Goal: Task Accomplishment & Management: Complete application form

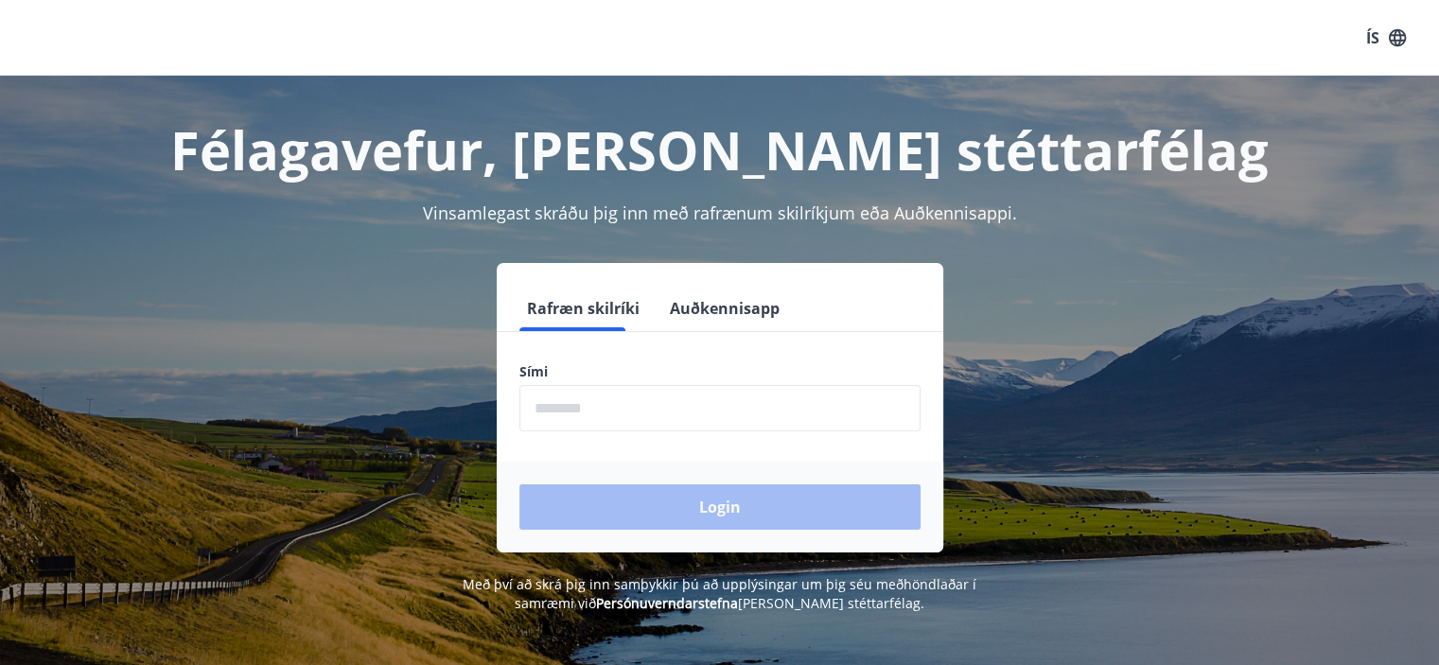
scroll to position [383, 0]
click at [780, 419] on input "phone" at bounding box center [719, 408] width 401 height 46
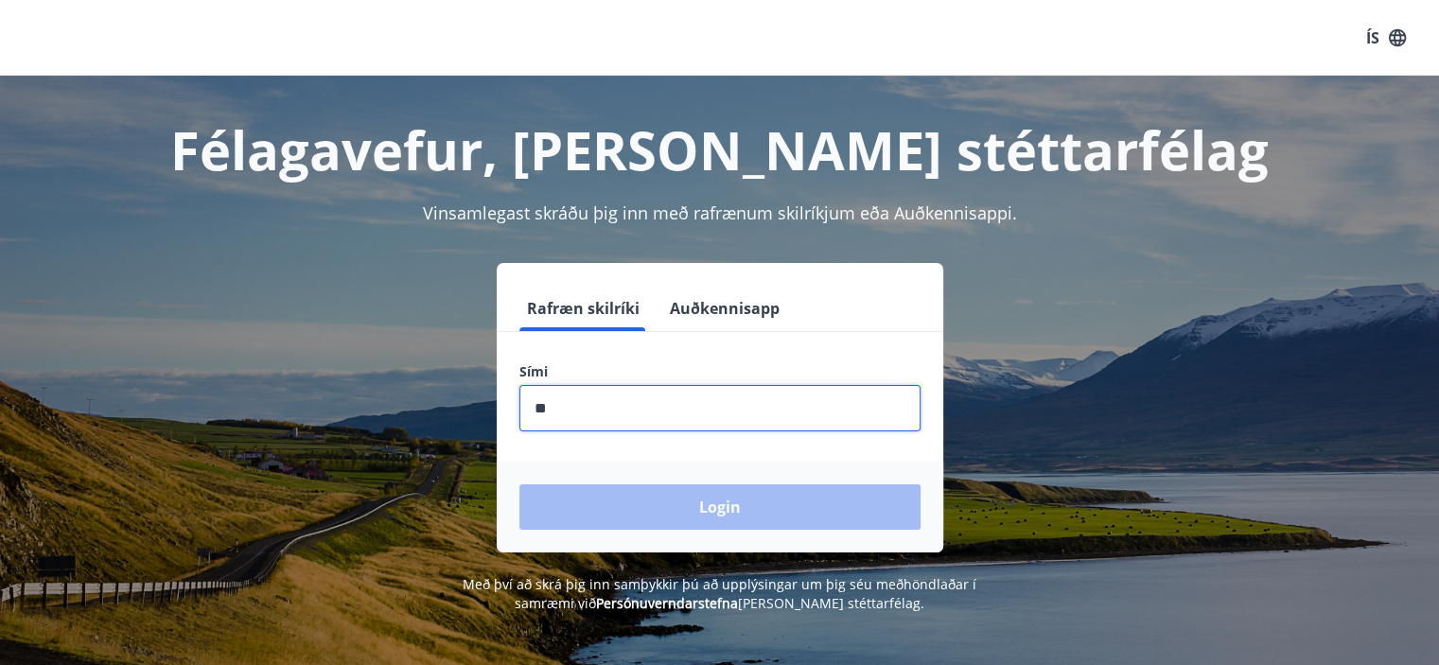
type input "*"
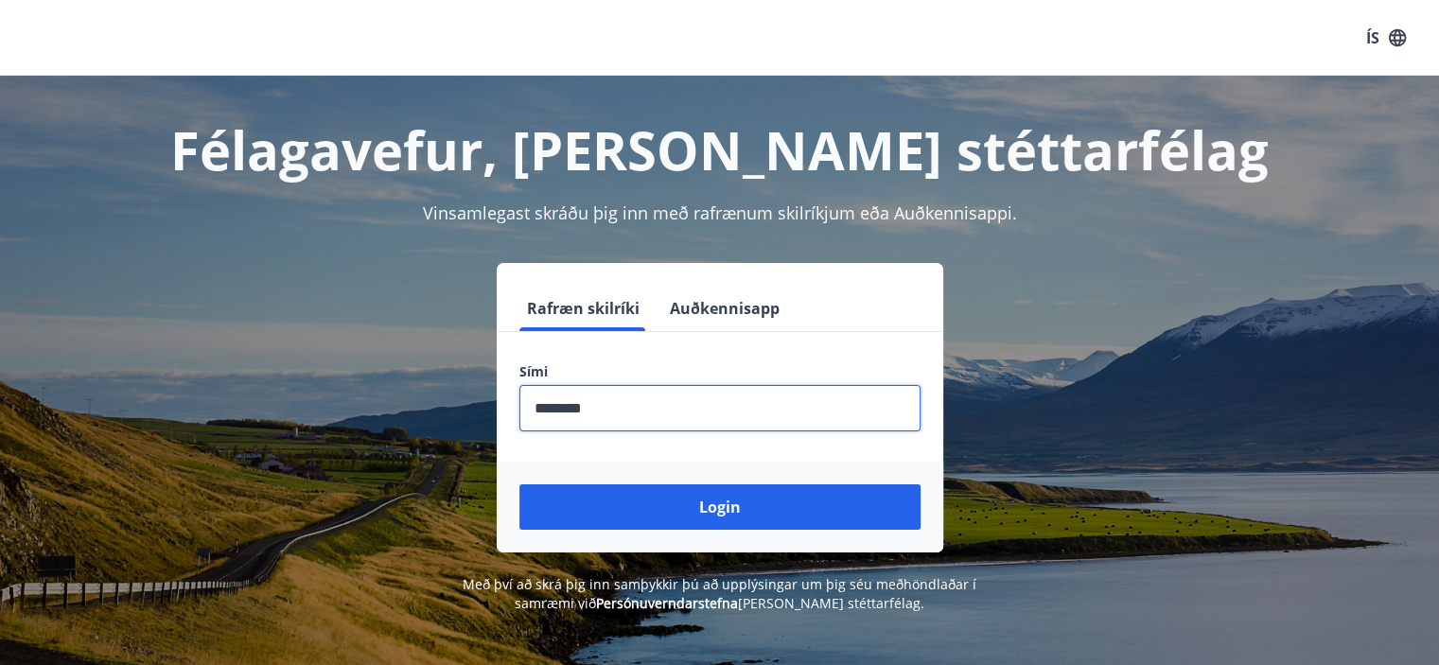
type input "********"
click at [738, 287] on button "Auðkennisapp" at bounding box center [724, 308] width 125 height 45
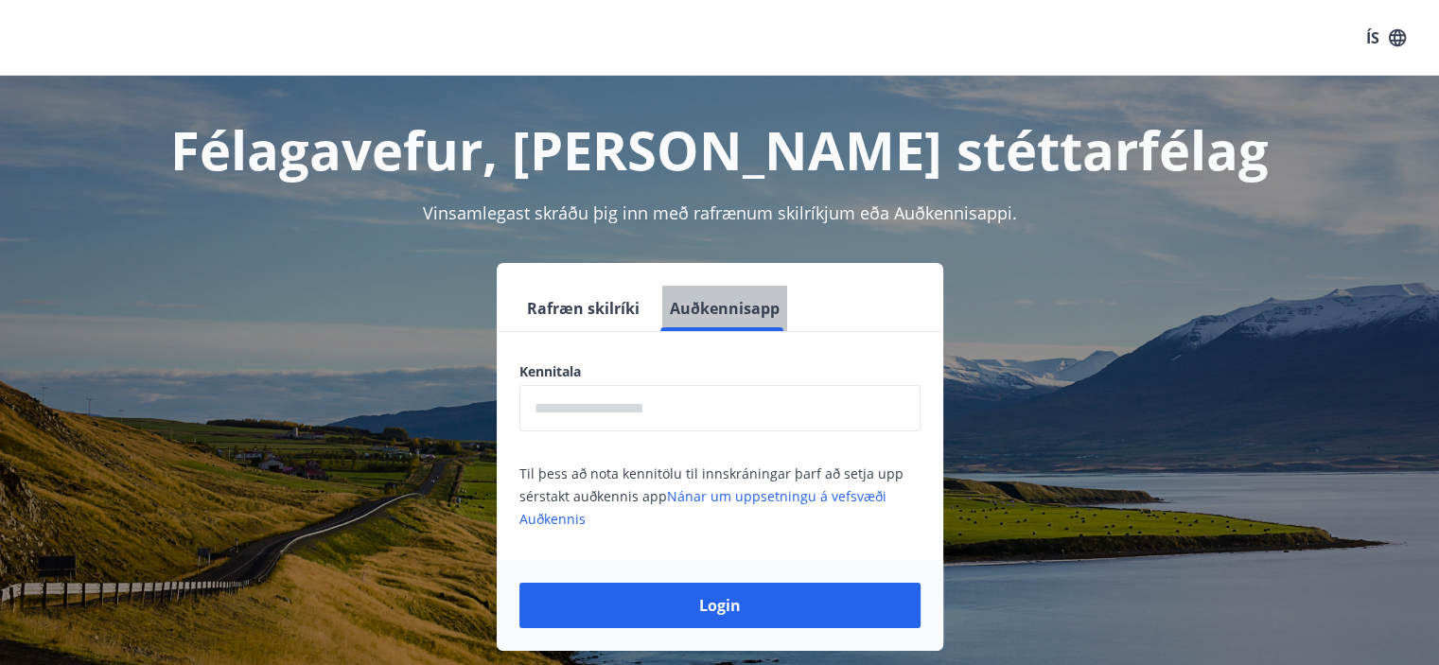
click at [739, 320] on button "Auðkennisapp" at bounding box center [724, 308] width 125 height 45
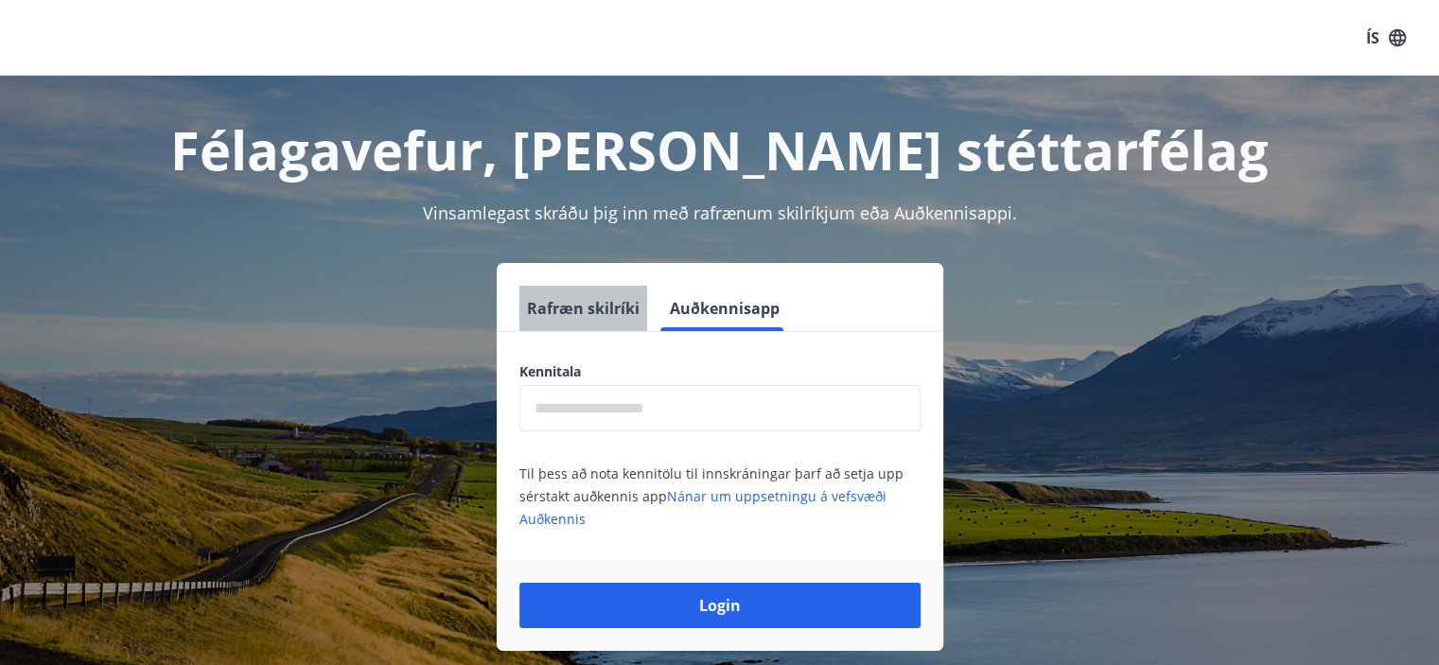
click at [605, 309] on button "Rafræn skilríki" at bounding box center [583, 308] width 128 height 45
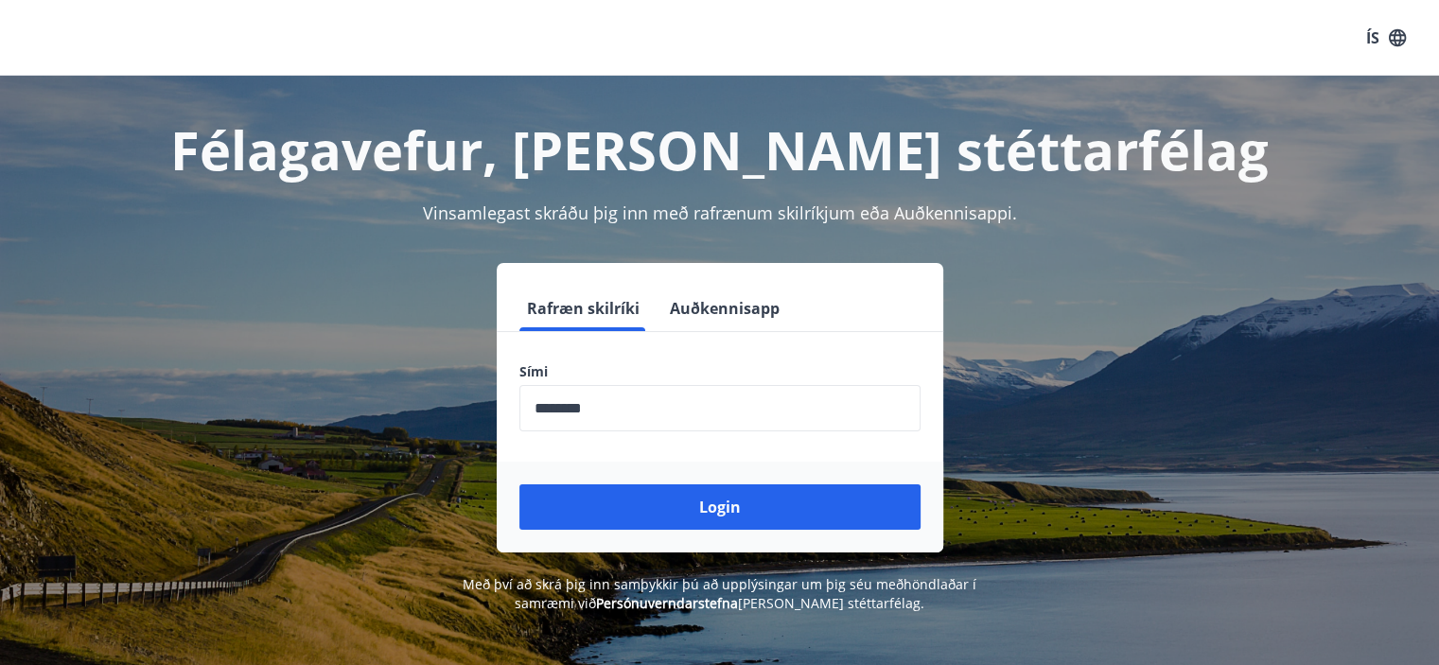
click at [632, 430] on input "phone" at bounding box center [719, 408] width 401 height 46
drag, startPoint x: 632, startPoint y: 419, endPoint x: 503, endPoint y: 450, distance: 132.4
click at [503, 453] on form "Rafræn skilríki Auðkennisapp Sími ​ Login" at bounding box center [720, 419] width 447 height 267
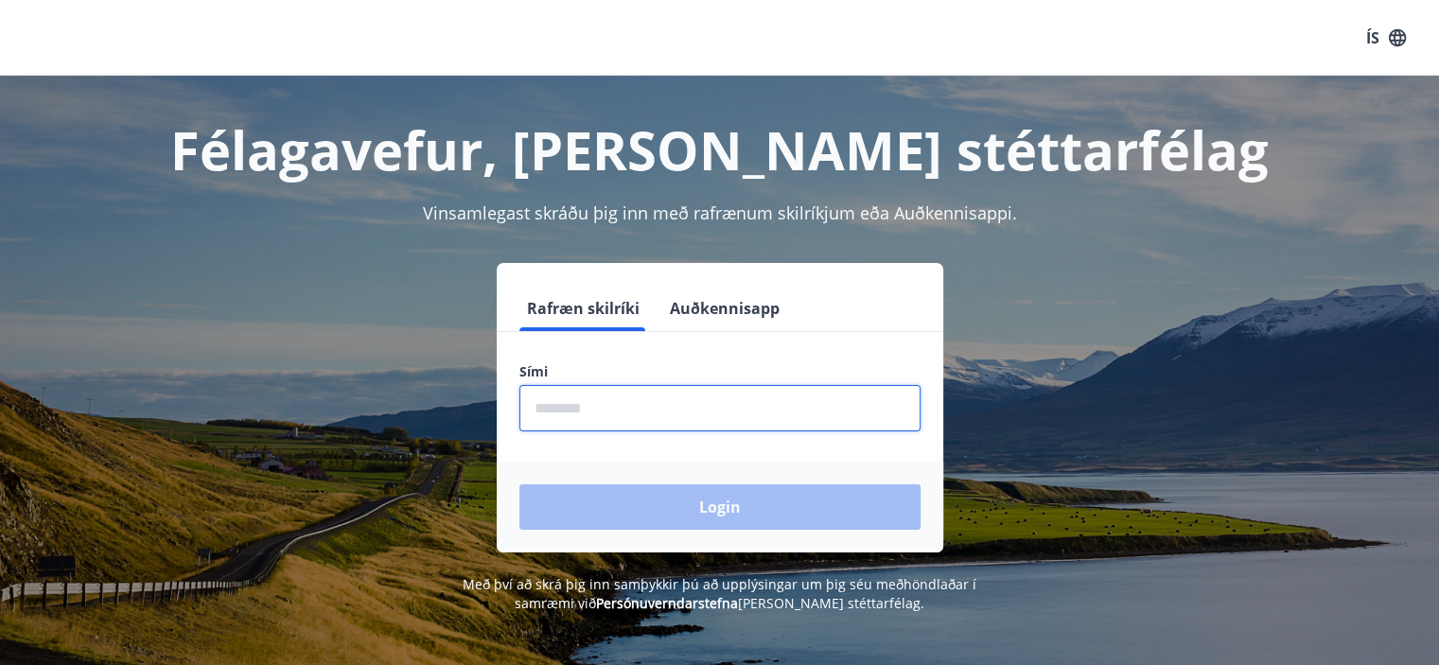
click at [692, 300] on button "Auðkennisapp" at bounding box center [724, 308] width 125 height 45
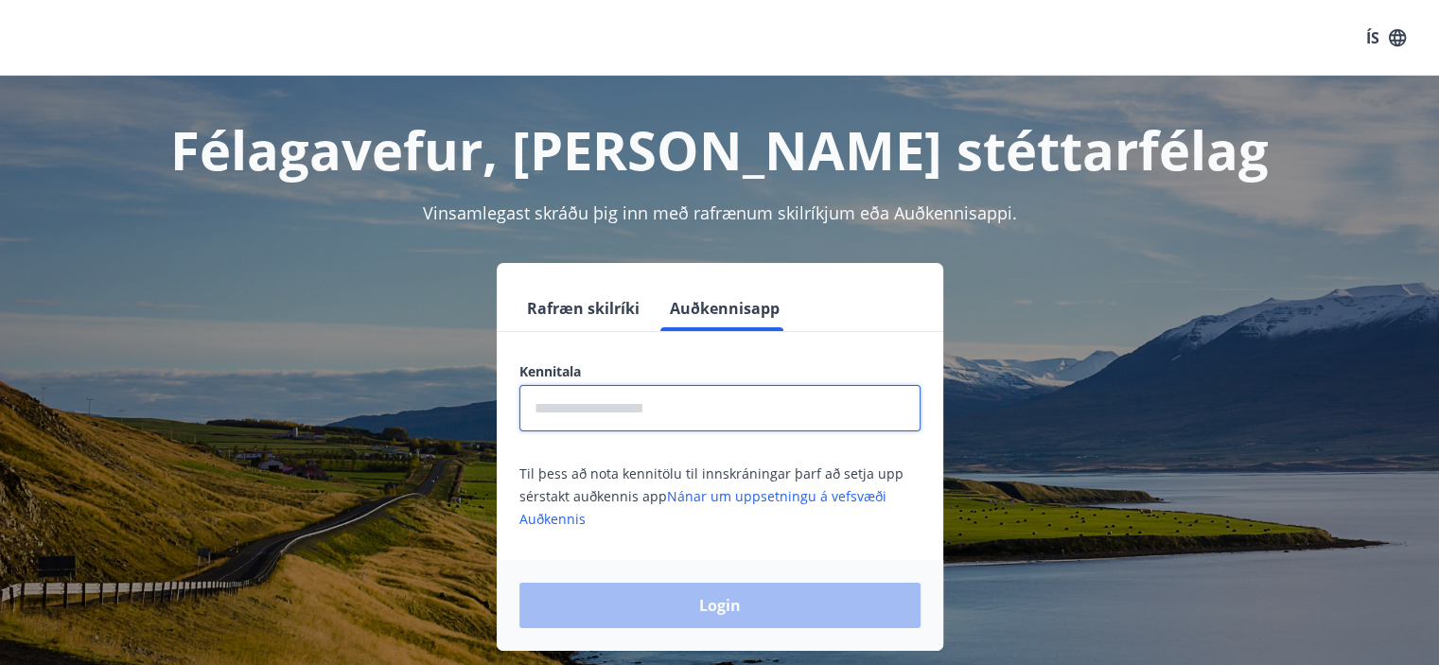
click at [644, 393] on input "text" at bounding box center [719, 408] width 401 height 46
drag, startPoint x: 639, startPoint y: 420, endPoint x: 646, endPoint y: 430, distance: 12.9
click at [639, 420] on input "text" at bounding box center [719, 408] width 401 height 46
type input "**********"
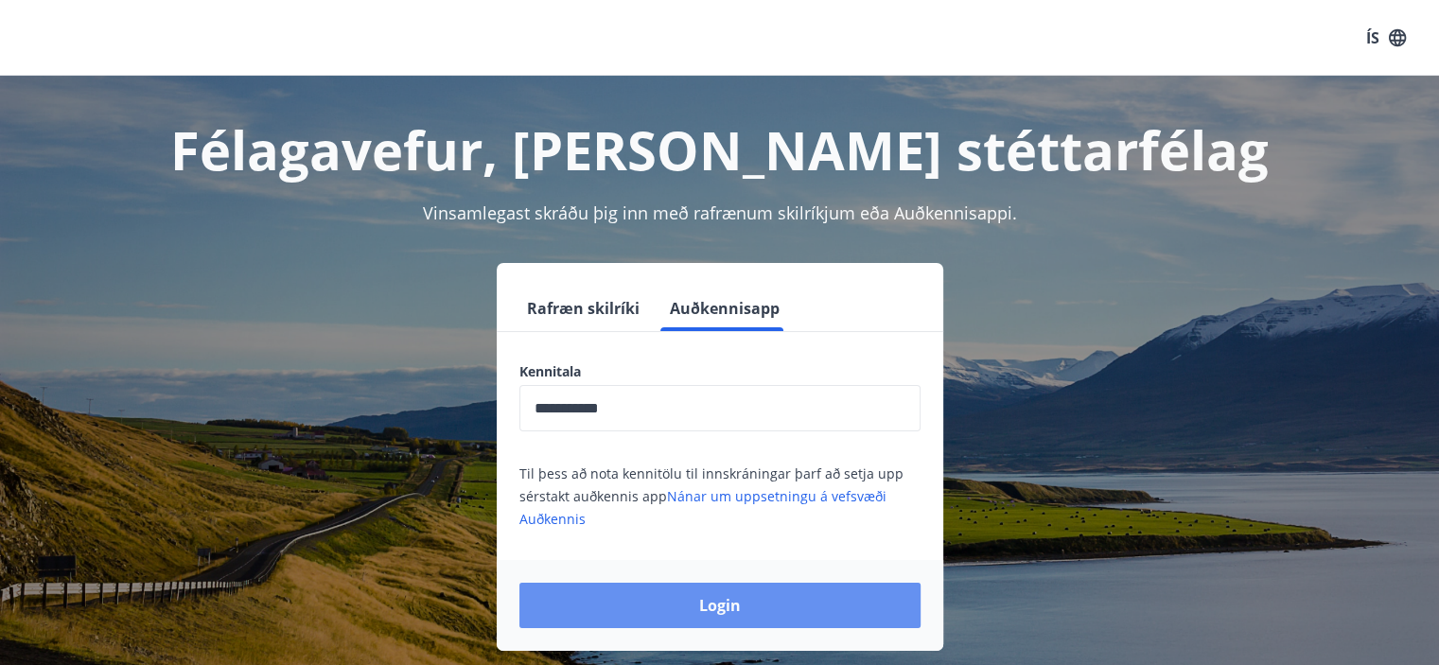
click at [712, 608] on button "Login" at bounding box center [719, 605] width 401 height 45
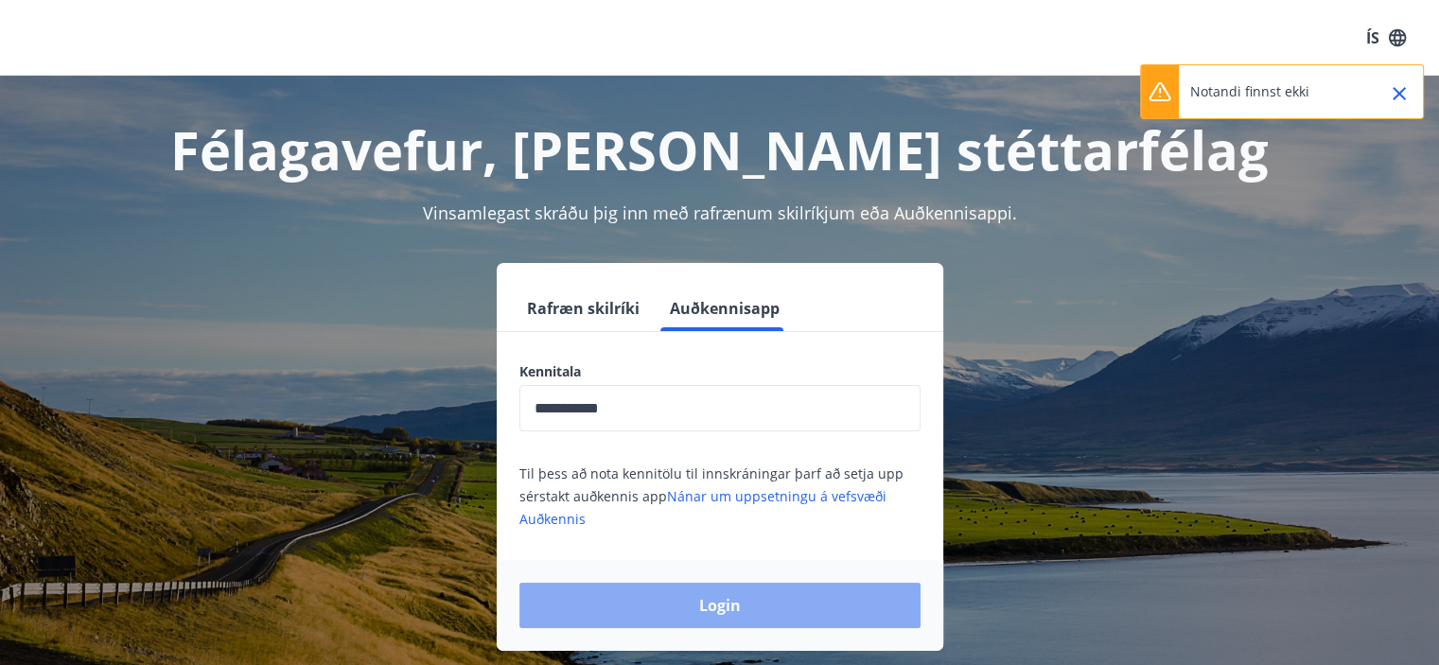
click at [738, 590] on button "Login" at bounding box center [719, 605] width 401 height 45
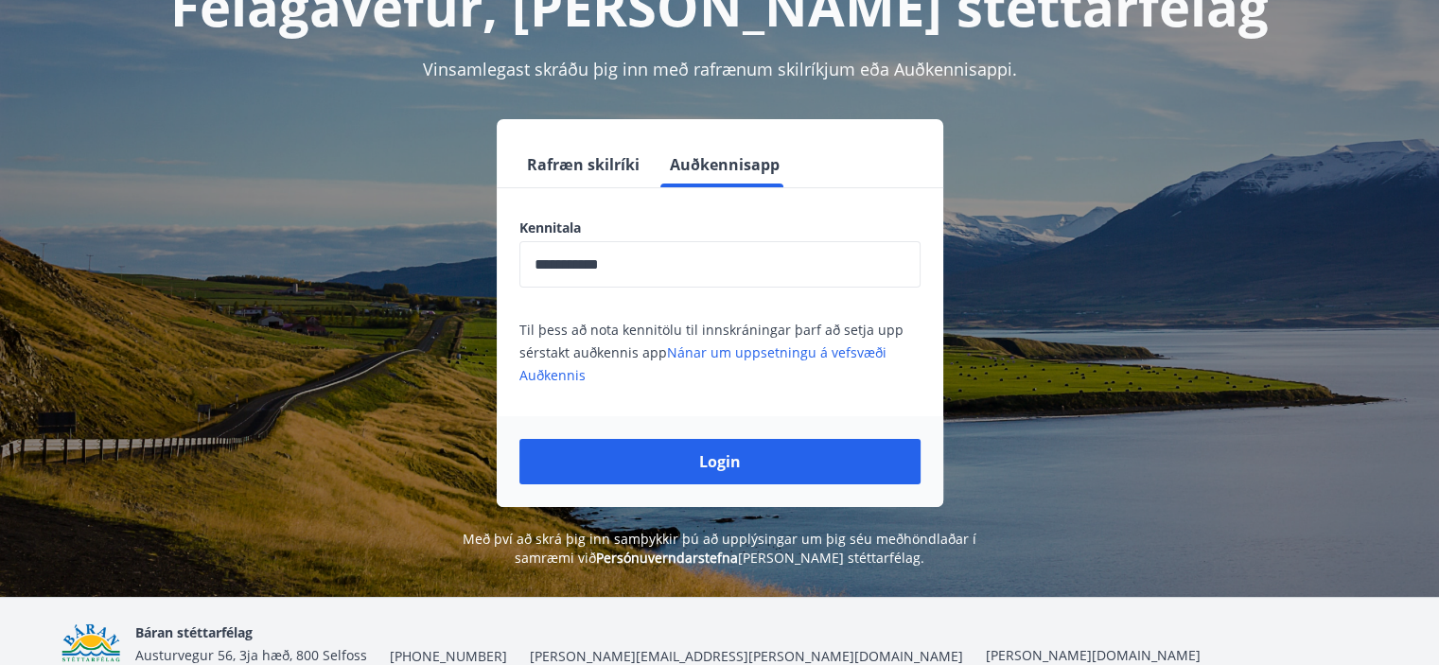
scroll to position [235, 0]
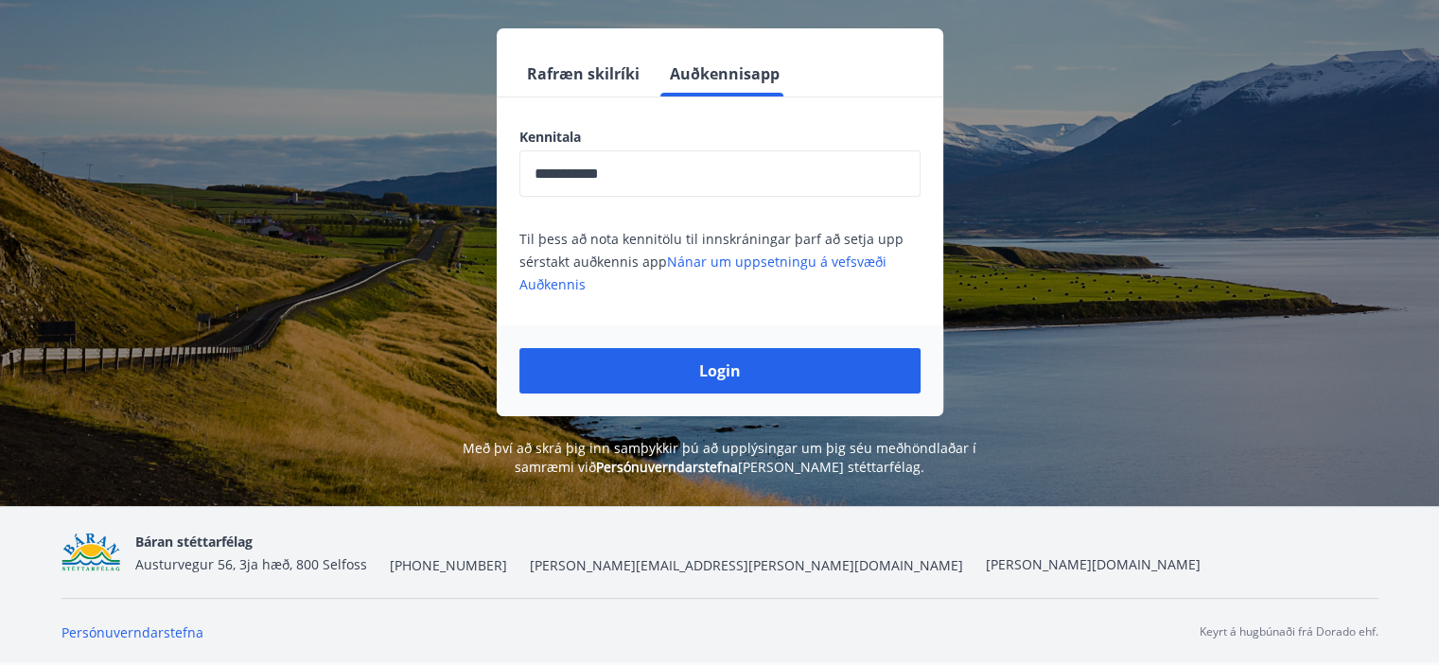
click at [555, 568] on span "[PERSON_NAME][EMAIL_ADDRESS][PERSON_NAME][DOMAIN_NAME]" at bounding box center [746, 565] width 433 height 19
click at [518, 555] on div "[PERSON_NAME] stéttarfélag Austurvegur 56, 3ja hæð, 800 Selfoss [PHONE_NUMBER] …" at bounding box center [667, 552] width 1065 height 45
type textarea "*****"
click at [518, 555] on div "[PERSON_NAME] stéttarfélag Austurvegur 56, 3ja hæð, 800 Selfoss [PHONE_NUMBER] …" at bounding box center [667, 552] width 1065 height 45
click at [530, 559] on span "[PERSON_NAME][EMAIL_ADDRESS][PERSON_NAME][DOMAIN_NAME]" at bounding box center [746, 565] width 433 height 19
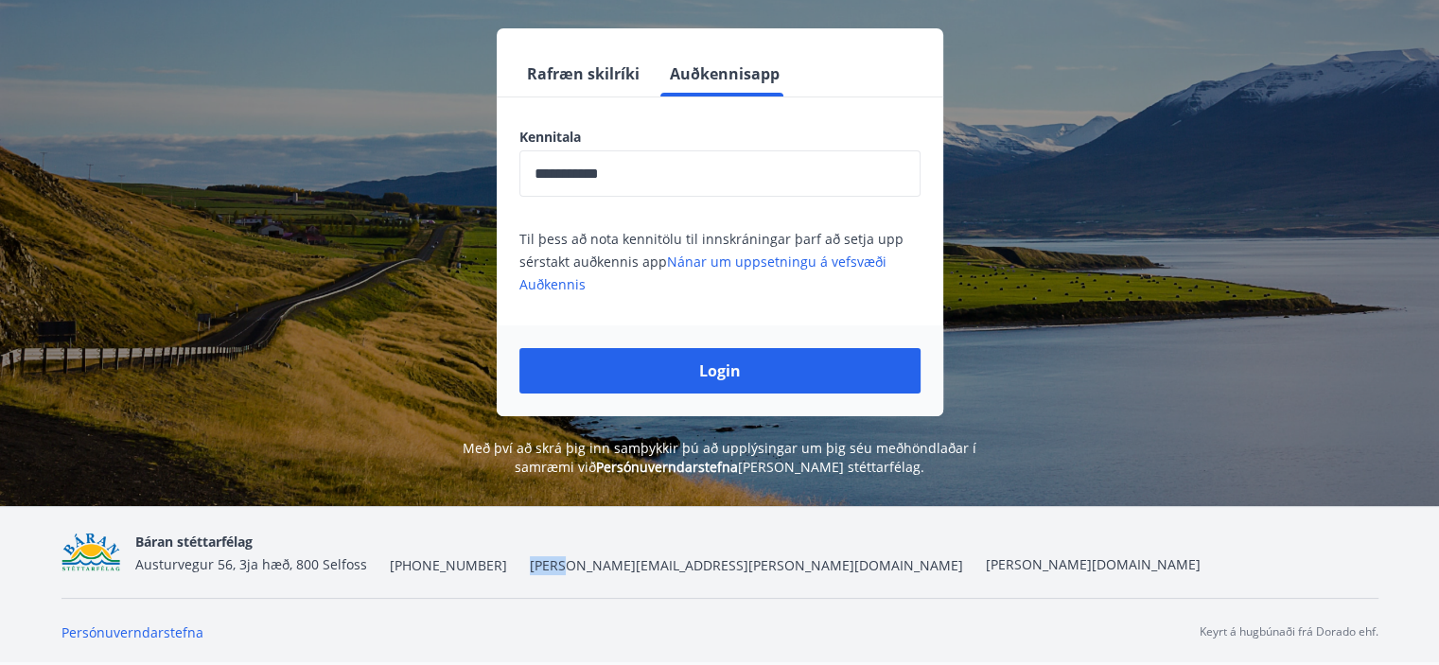
click at [530, 559] on span "[PERSON_NAME][EMAIL_ADDRESS][PERSON_NAME][DOMAIN_NAME]" at bounding box center [746, 565] width 433 height 19
